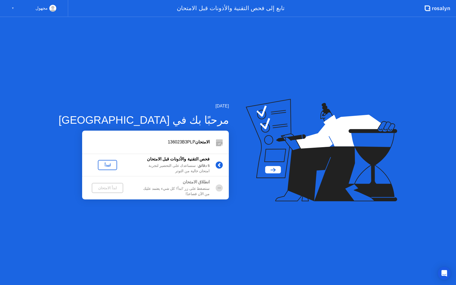
click at [264, 170] on icon at bounding box center [319, 139] width 125 height 68
click at [100, 166] on div "لنبدأ" at bounding box center [107, 165] width 15 height 4
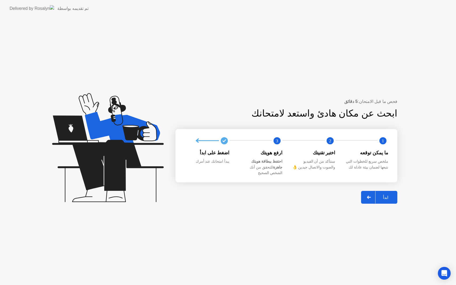
click at [393, 197] on div "ابدأ" at bounding box center [386, 197] width 20 height 5
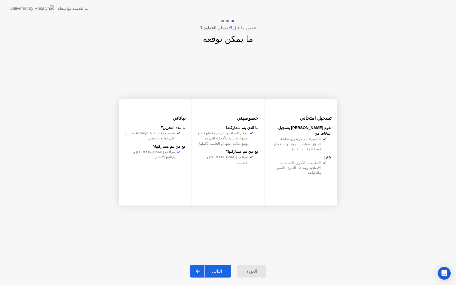
click at [215, 271] on div "التالي" at bounding box center [217, 271] width 25 height 5
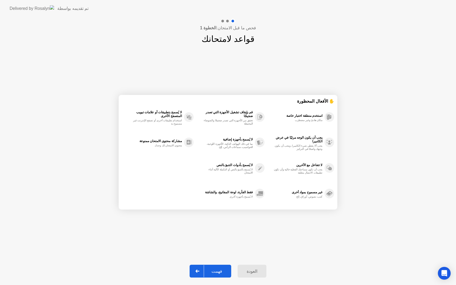
click at [215, 271] on div "فهمت" at bounding box center [217, 271] width 26 height 5
select select "Available cameras"
select select "Available speakers"
select select "Available microphones"
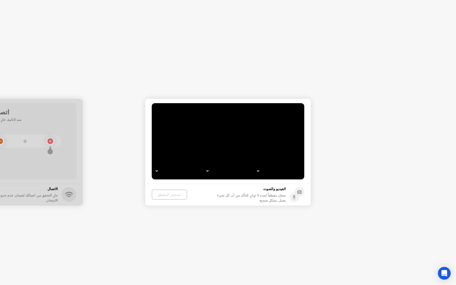
select select "**********"
select select "*******"
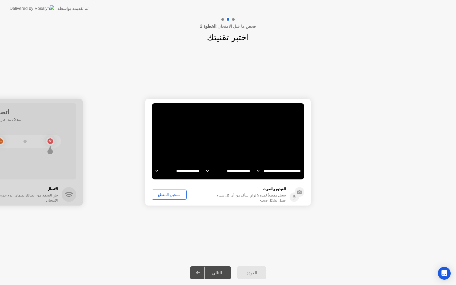
click at [167, 198] on button "تسجيل المقطع" at bounding box center [169, 195] width 35 height 10
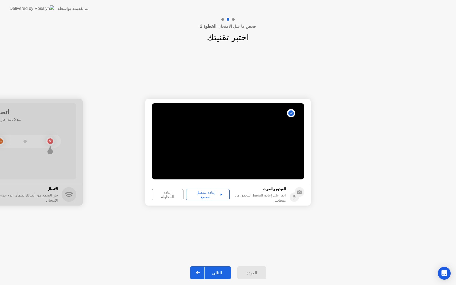
click at [213, 195] on div "إعادة تشغيل المقطع" at bounding box center [208, 194] width 40 height 9
click at [221, 273] on div "التالي" at bounding box center [217, 272] width 25 height 5
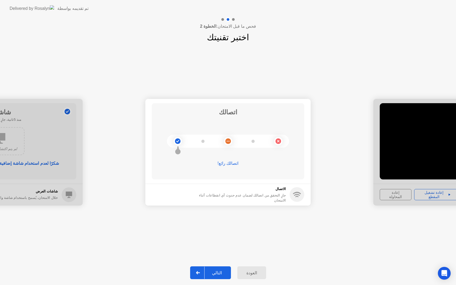
click at [224, 274] on div "التالي" at bounding box center [217, 272] width 25 height 5
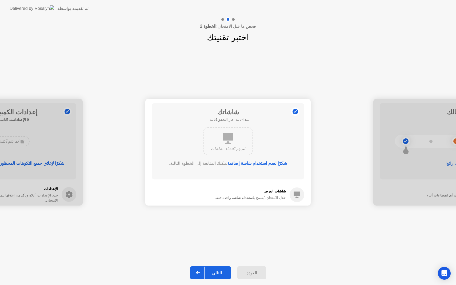
click at [224, 274] on div "التالي" at bounding box center [217, 272] width 25 height 5
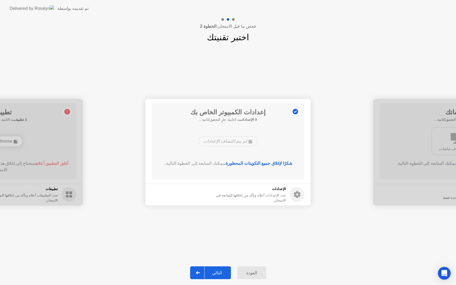
click at [220, 271] on div "التالي" at bounding box center [217, 272] width 25 height 5
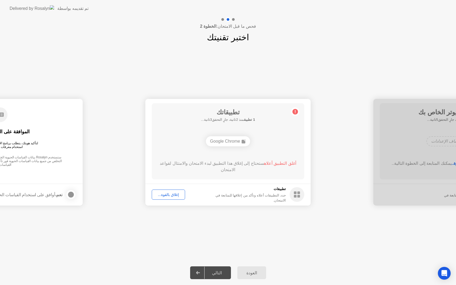
click at [170, 194] on div "إغلاق بالقوة..." at bounding box center [169, 195] width 30 height 4
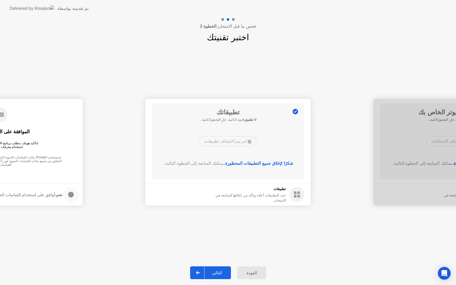
click at [221, 272] on div "التالي" at bounding box center [217, 272] width 25 height 5
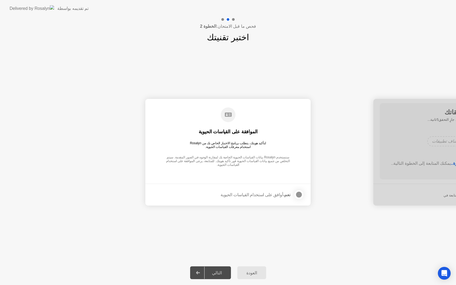
click at [300, 194] on div at bounding box center [299, 194] width 6 height 6
click at [220, 273] on div "التالي" at bounding box center [217, 272] width 25 height 5
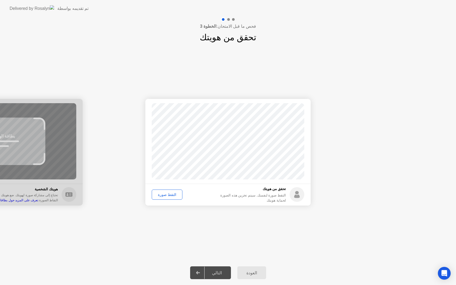
click at [170, 196] on div "التقط صورة" at bounding box center [167, 195] width 27 height 4
click at [218, 276] on div "التالي" at bounding box center [217, 272] width 25 height 5
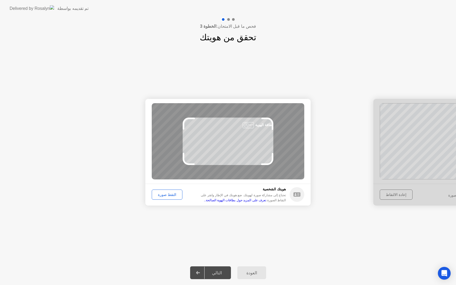
click at [169, 197] on div "التقط صورة" at bounding box center [167, 195] width 27 height 4
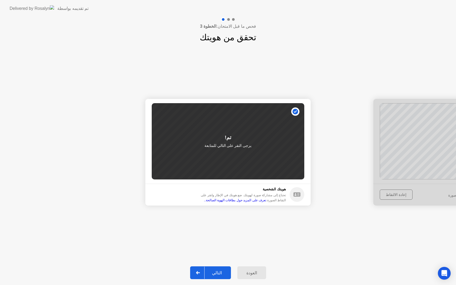
click at [217, 272] on div "التالي" at bounding box center [217, 272] width 25 height 5
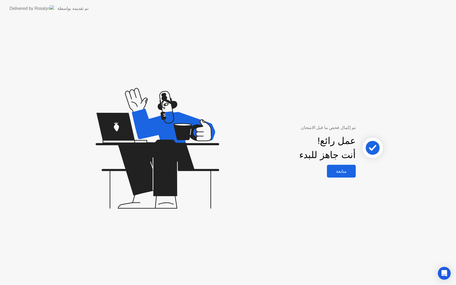
click at [340, 171] on div "متابعة" at bounding box center [342, 171] width 26 height 5
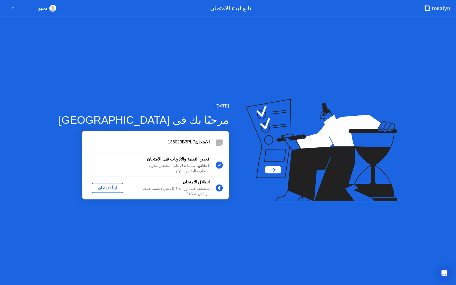
click at [100, 190] on div "ابدأ الامتحان" at bounding box center [107, 188] width 27 height 4
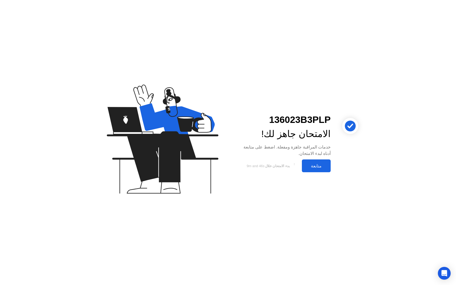
click at [315, 167] on div "متابعة" at bounding box center [317, 165] width 26 height 5
